Goal: Task Accomplishment & Management: Use online tool/utility

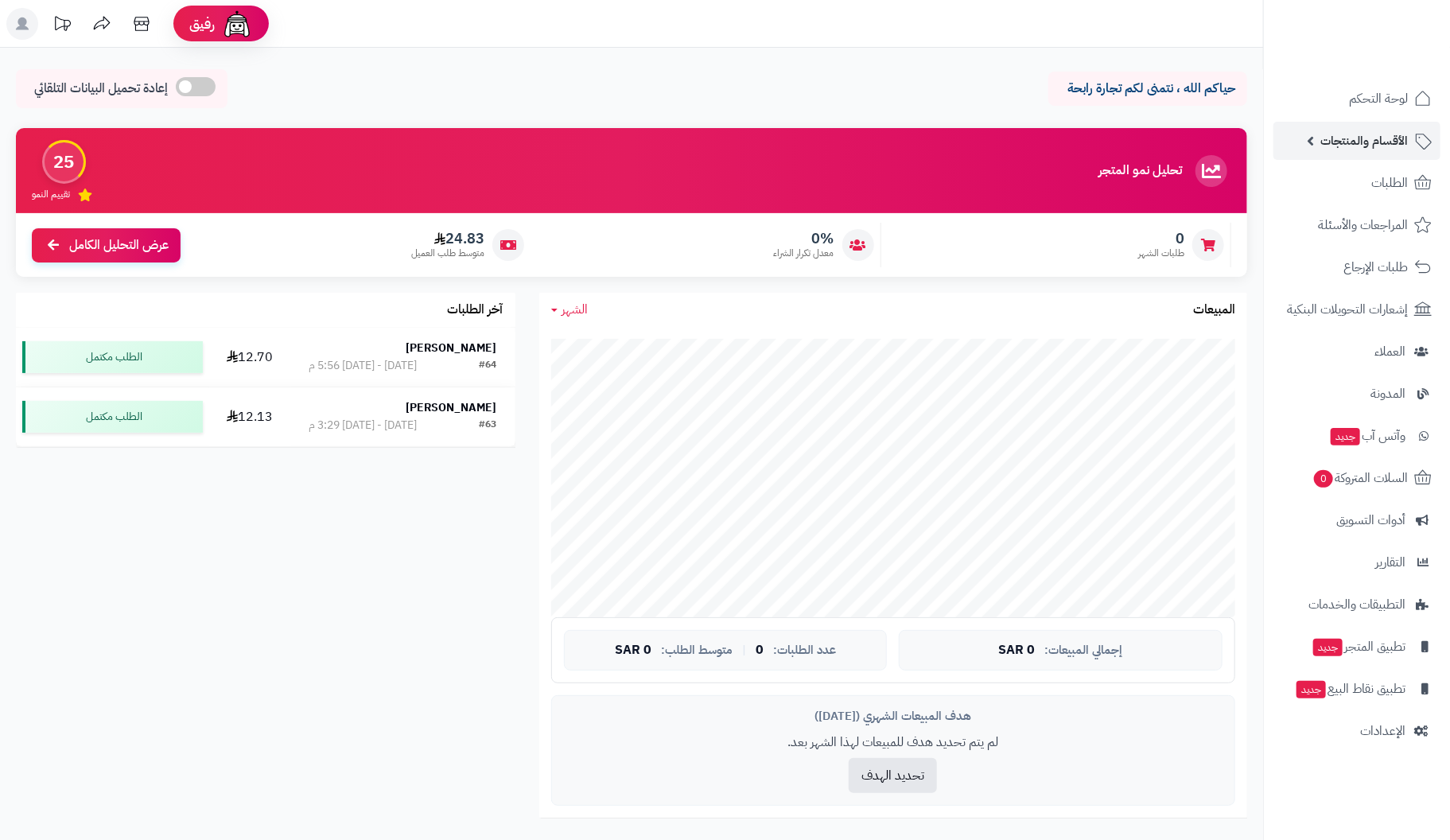
click at [1389, 133] on span "الأقسام والمنتجات" at bounding box center [1364, 140] width 88 height 22
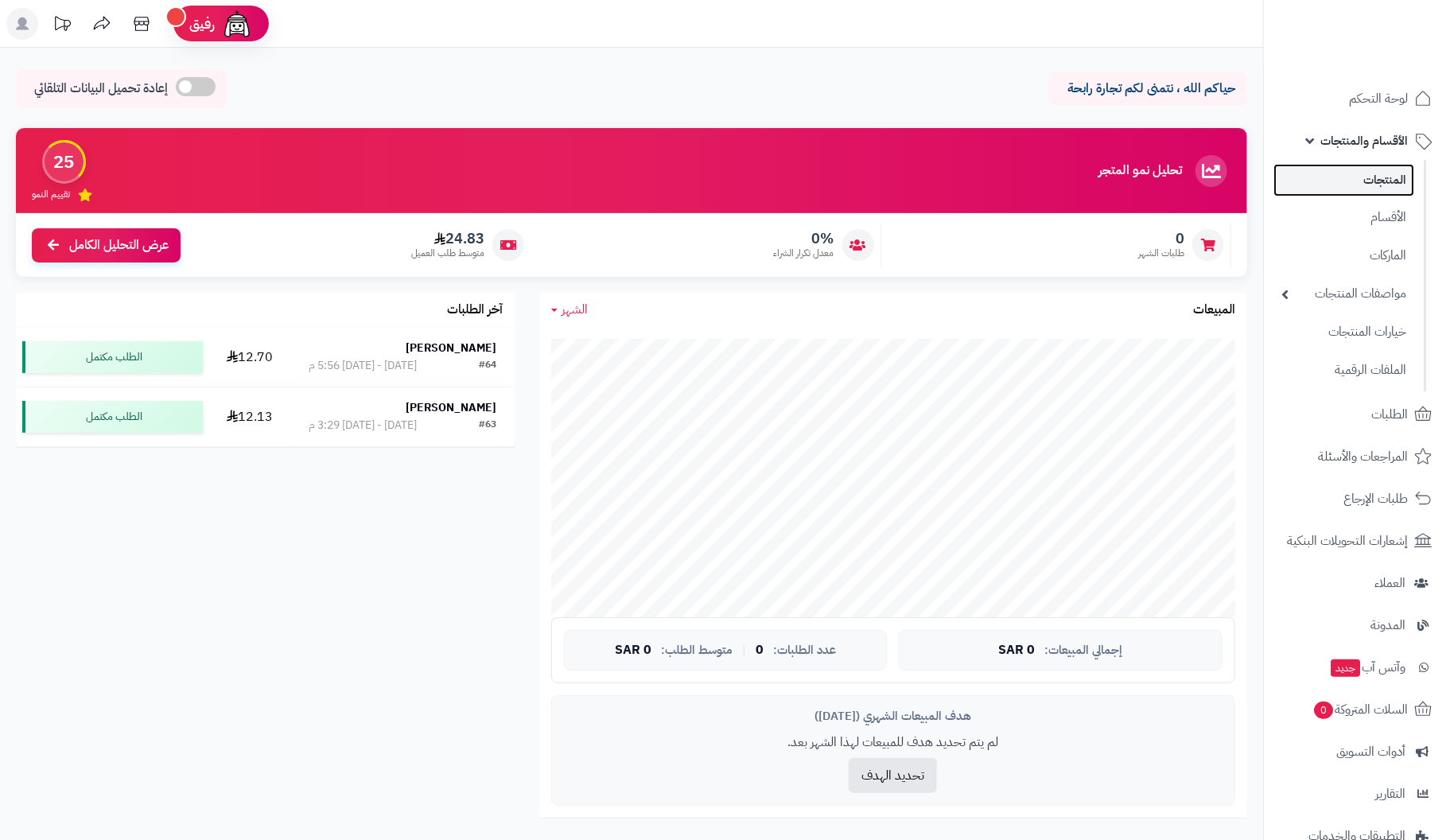
click at [1378, 184] on link "المنتجات" at bounding box center [1344, 180] width 140 height 33
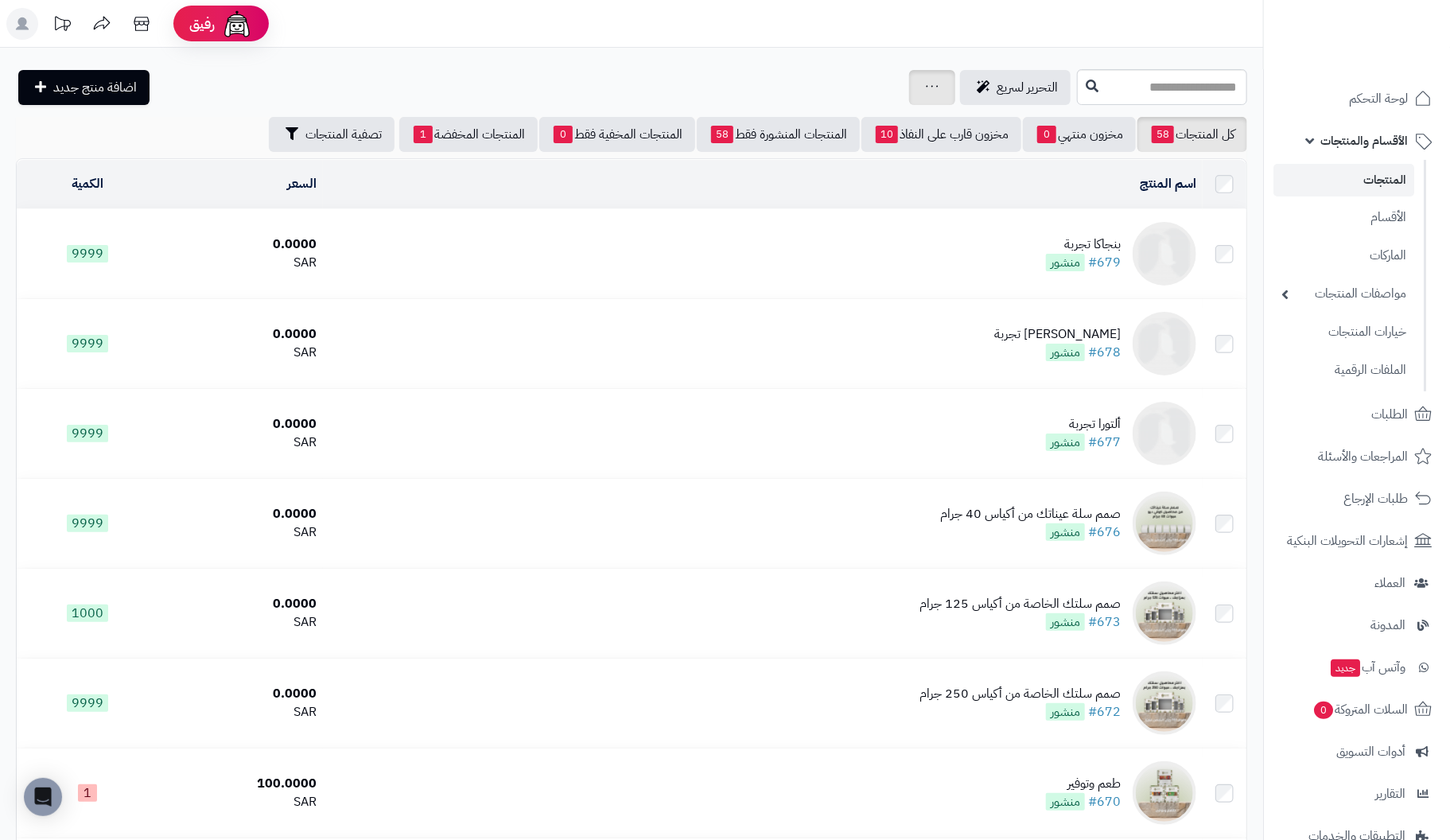
click at [910, 94] on div "جرد مخزون المنتجات جرد مخزون الخيارات فقط تعديل أسعار المنتجات الملصقات تصدير ا…" at bounding box center [932, 87] width 46 height 35
click at [926, 88] on icon at bounding box center [932, 87] width 13 height 10
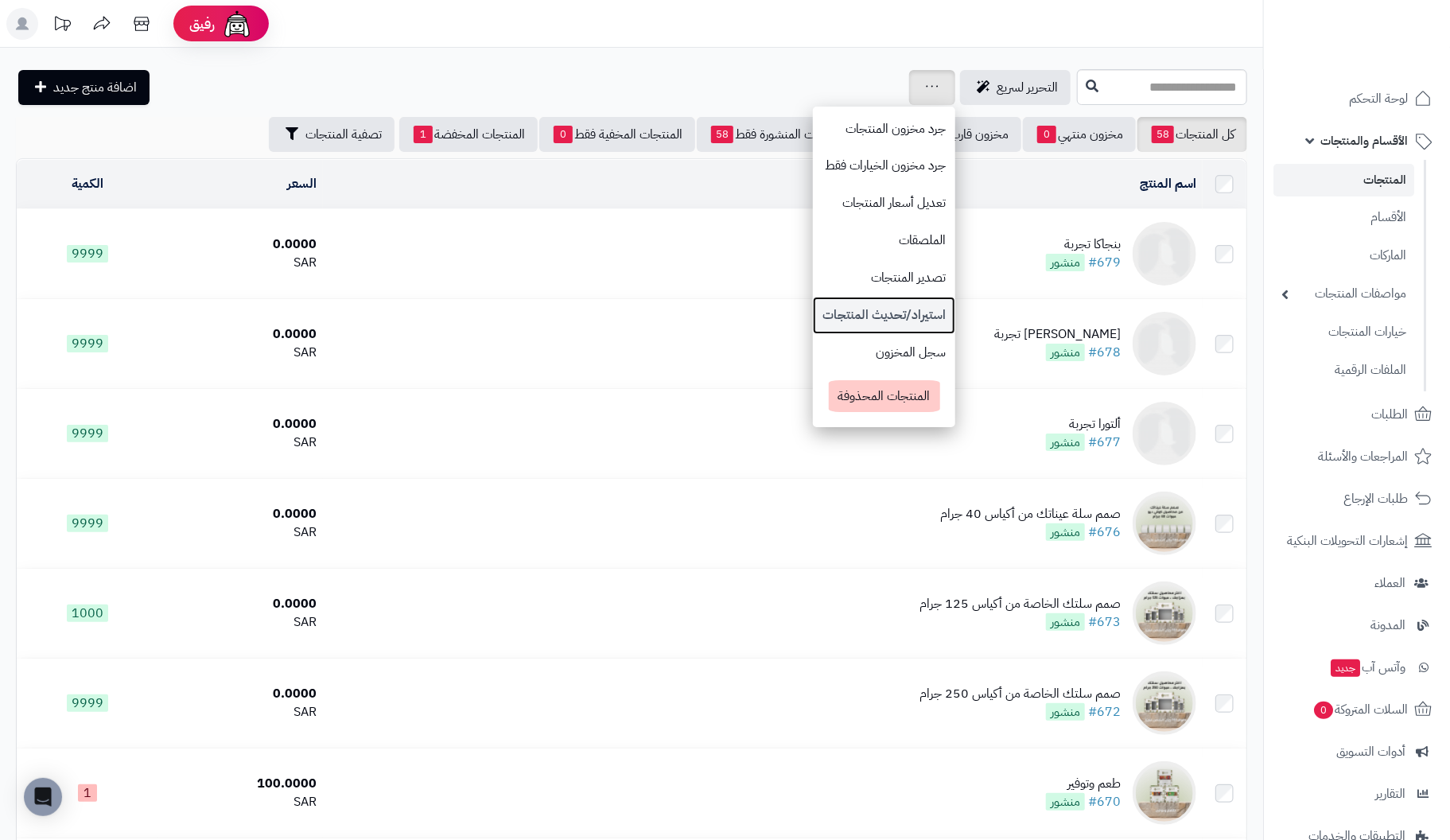
click at [830, 315] on link "استيراد/تحديث المنتجات" at bounding box center [884, 315] width 142 height 38
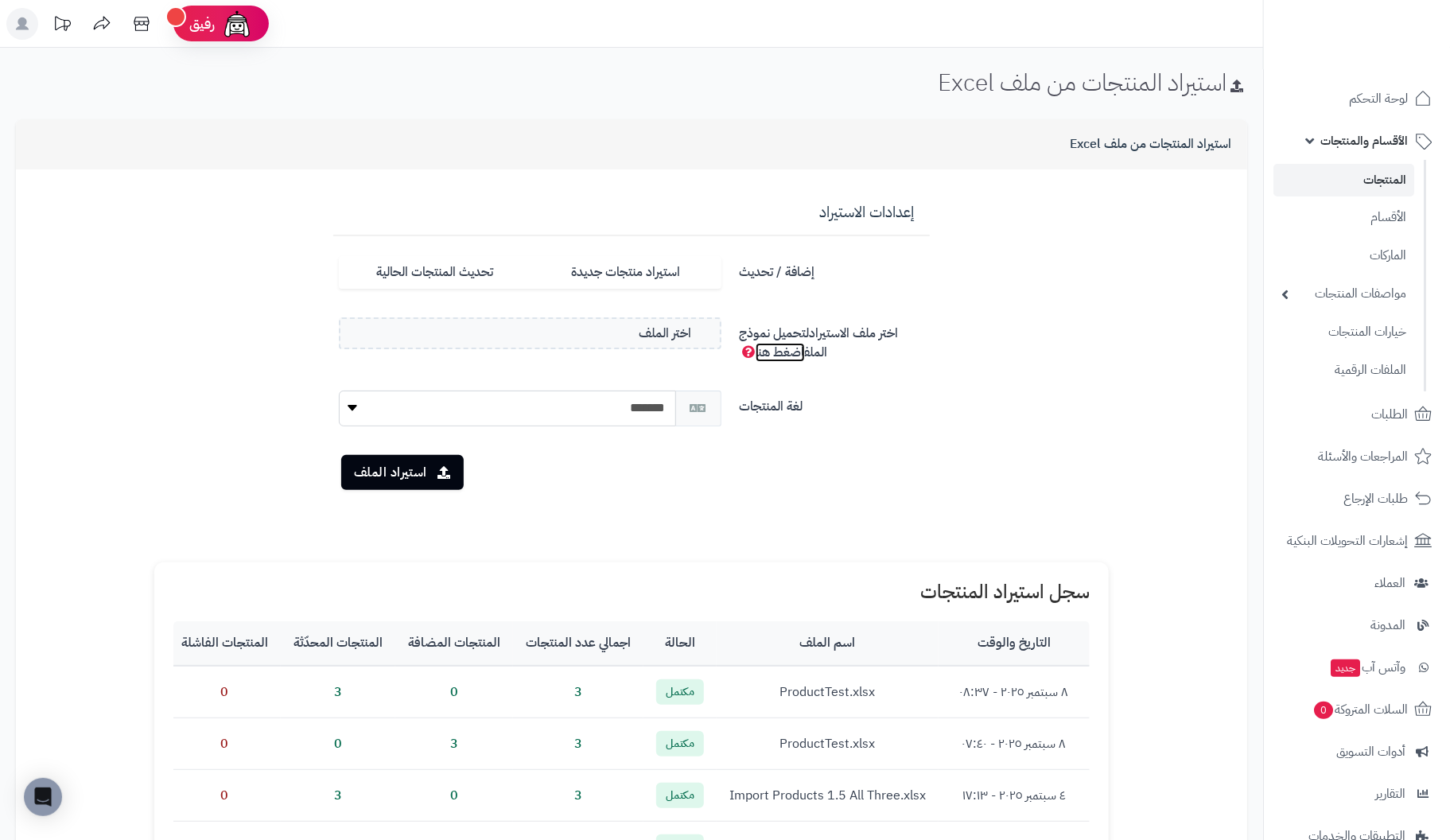
click at [771, 349] on link "اضغط هنا" at bounding box center [780, 352] width 50 height 19
click at [1379, 176] on link "المنتجات" at bounding box center [1344, 180] width 140 height 33
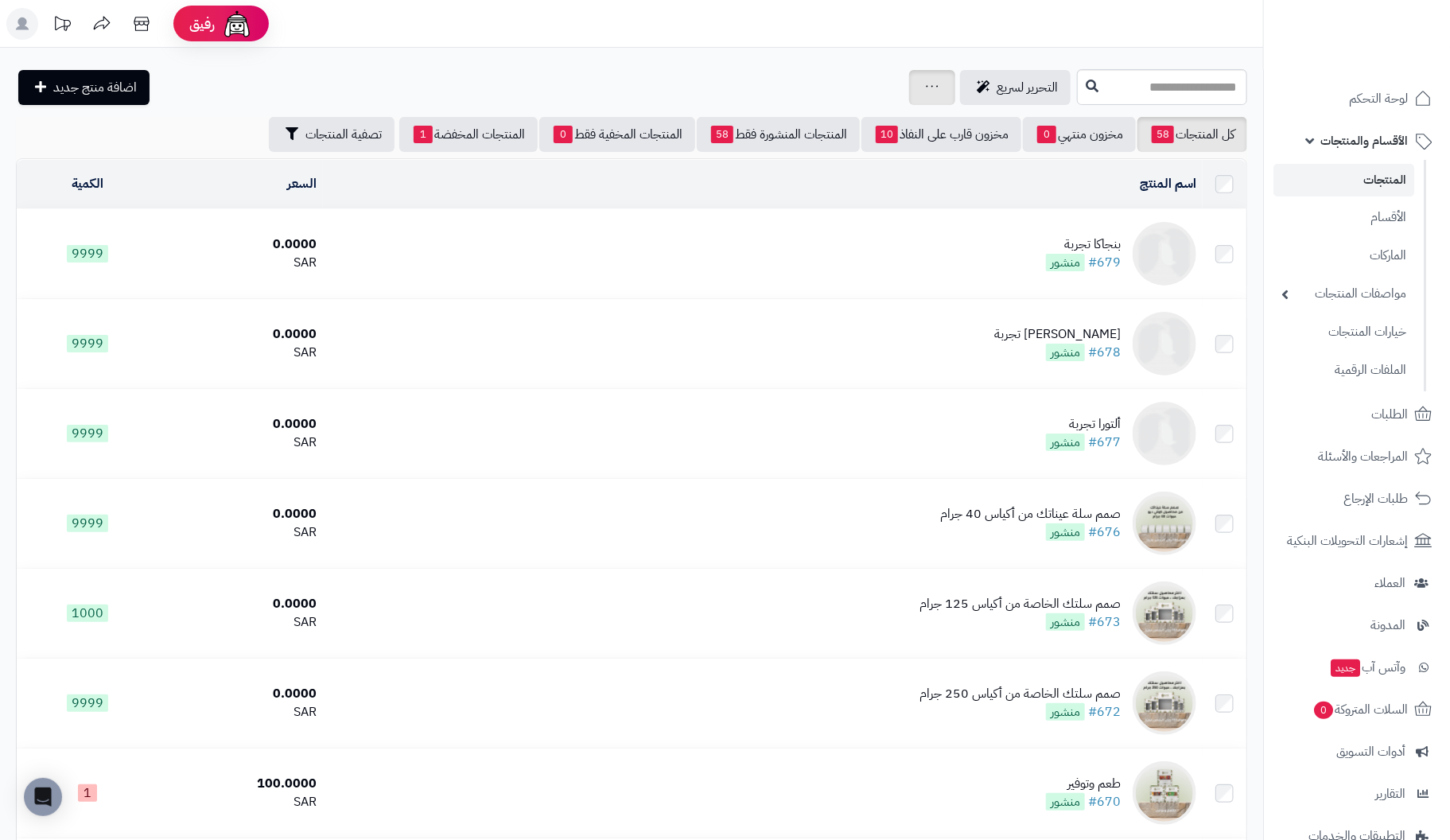
click at [926, 90] on icon at bounding box center [932, 87] width 13 height 10
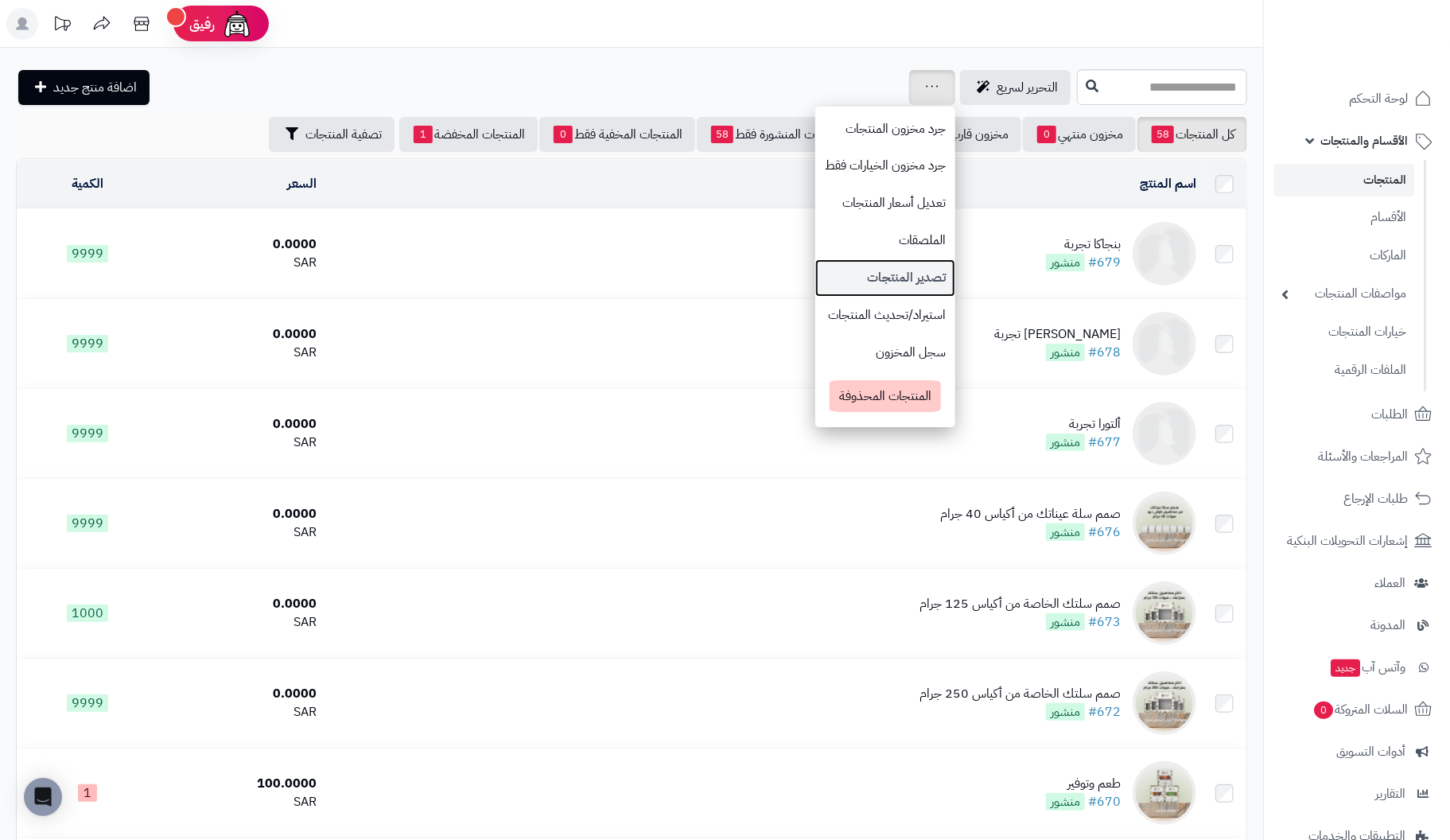
click at [830, 276] on link "تصدير المنتجات" at bounding box center [885, 279] width 140 height 38
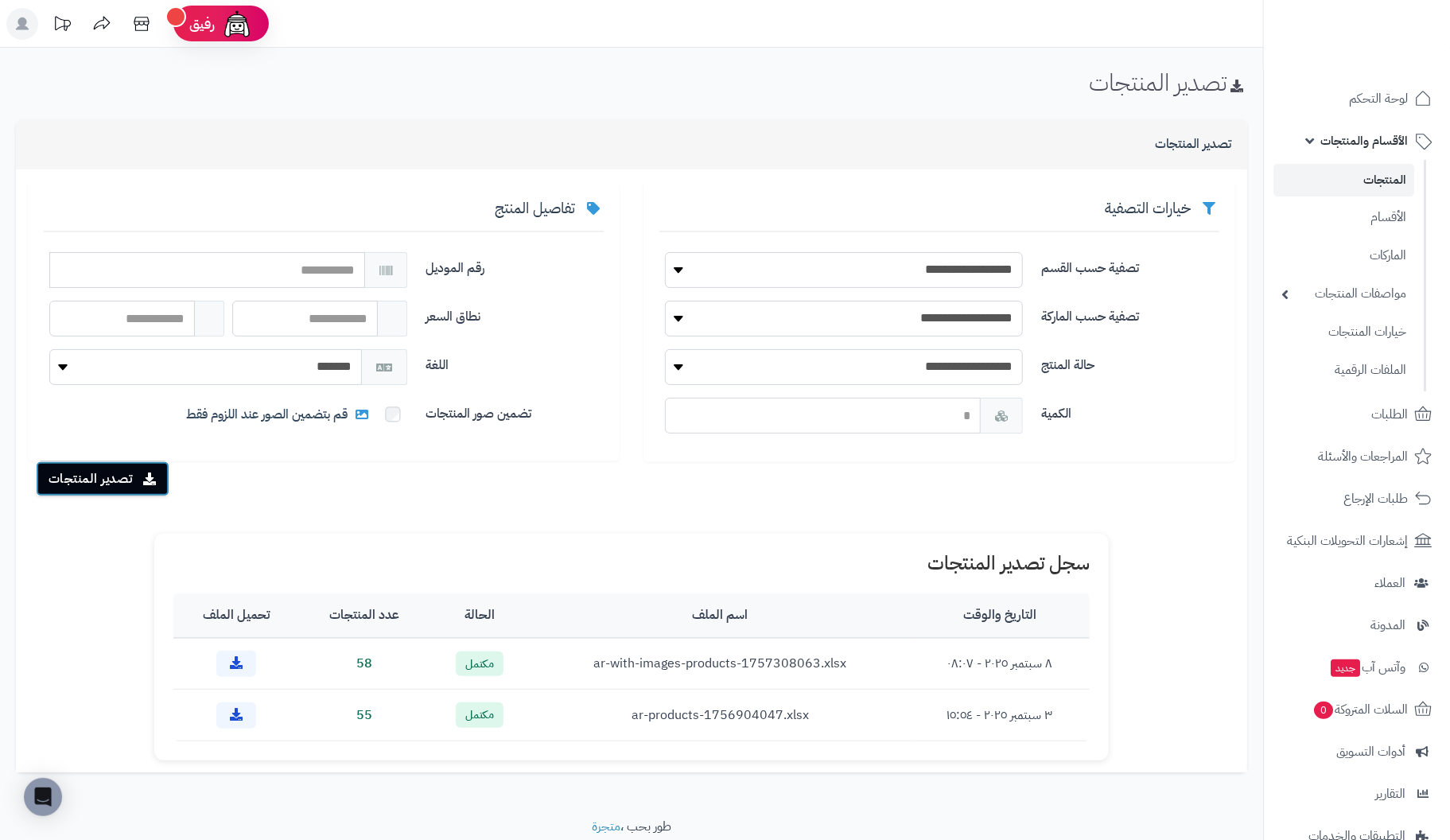
click at [133, 481] on button "تصدير المنتجات" at bounding box center [103, 479] width 133 height 35
